Goal: Task Accomplishment & Management: Manage account settings

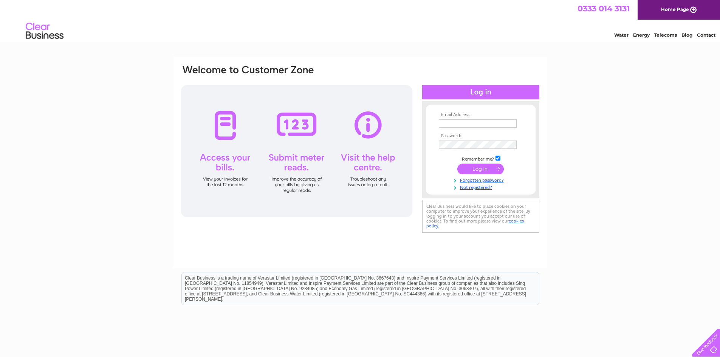
type input "[EMAIL_ADDRESS][DOMAIN_NAME]"
click at [478, 170] on input "submit" at bounding box center [480, 169] width 46 height 11
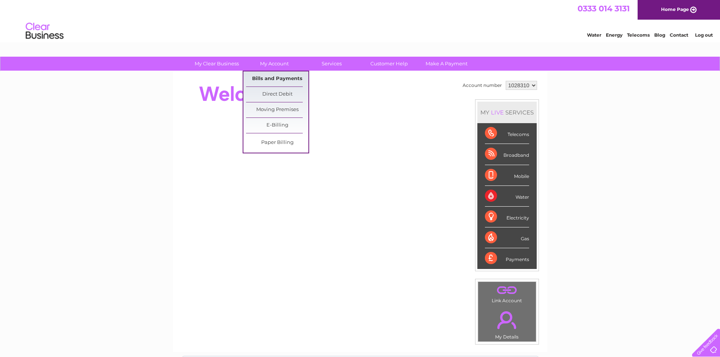
click at [260, 76] on link "Bills and Payments" at bounding box center [277, 78] width 62 height 15
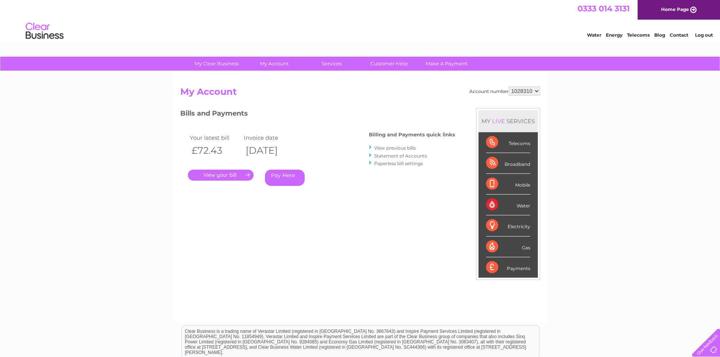
click at [234, 176] on link "." at bounding box center [221, 175] width 66 height 11
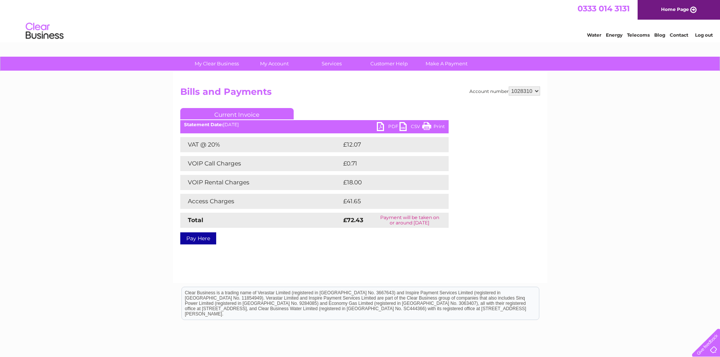
click at [394, 126] on link "PDF" at bounding box center [388, 127] width 23 height 11
